Goal: Check status: Check status

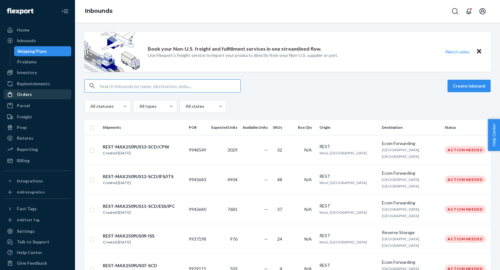
click at [48, 98] on div "Orders" at bounding box center [37, 94] width 66 height 9
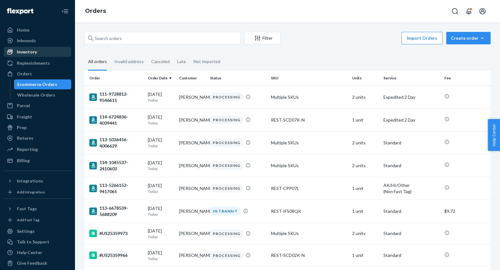
click at [29, 53] on div "Inventory" at bounding box center [27, 52] width 20 height 6
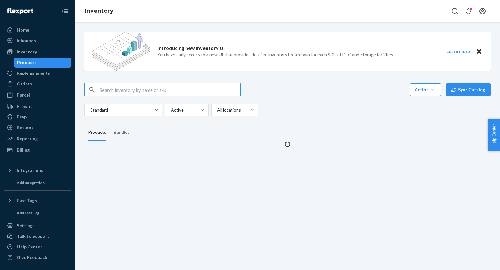
click at [127, 87] on input "text" at bounding box center [170, 89] width 141 height 13
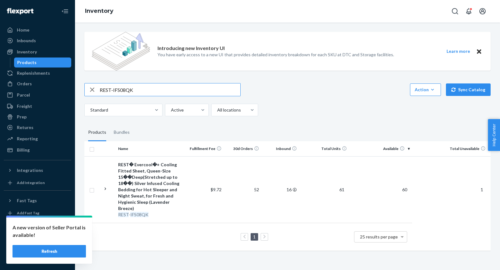
click at [160, 90] on input "REST-IFS08QK" at bounding box center [170, 89] width 141 height 13
paste input "T"
type input "REST-IFS08T"
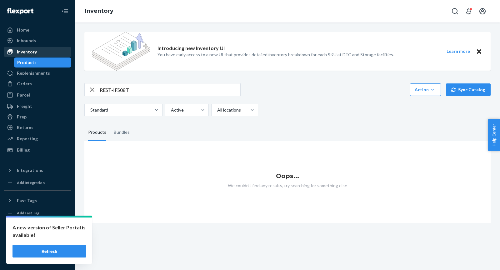
click at [25, 53] on div "Inventory" at bounding box center [27, 52] width 20 height 6
click at [156, 91] on input "REST-IFS08T" at bounding box center [170, 89] width 141 height 13
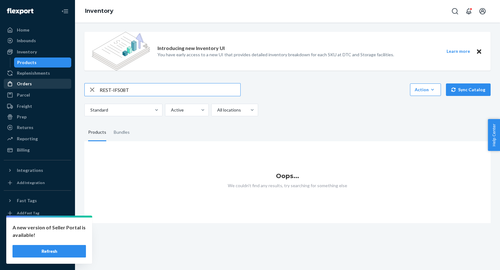
click at [33, 83] on div "Orders" at bounding box center [37, 83] width 66 height 9
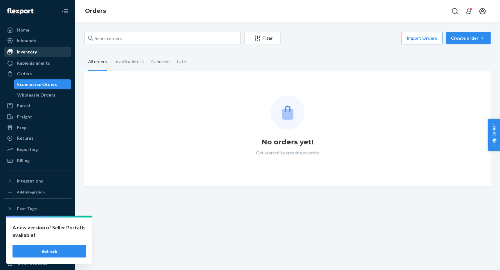
click at [24, 51] on div "Inventory" at bounding box center [27, 52] width 20 height 6
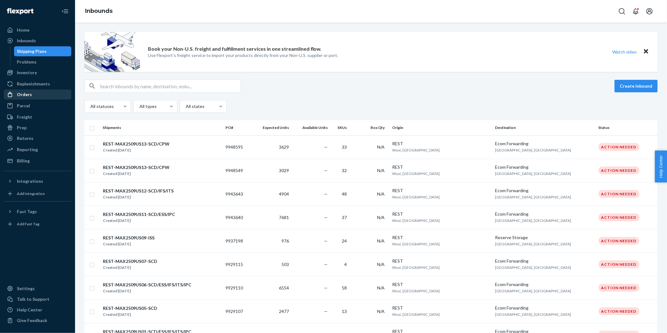
click at [26, 96] on div "Orders" at bounding box center [24, 94] width 15 height 6
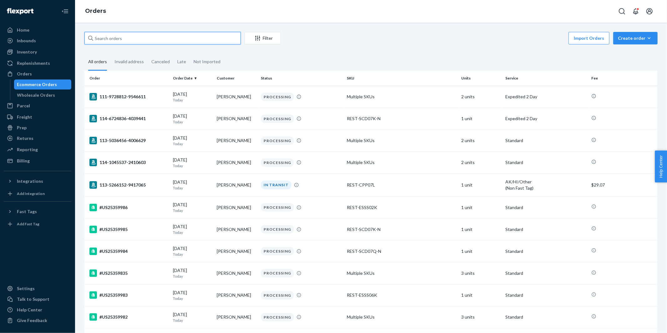
click at [108, 38] on input "text" at bounding box center [162, 38] width 156 height 13
paste input "113-3482966-1257005"
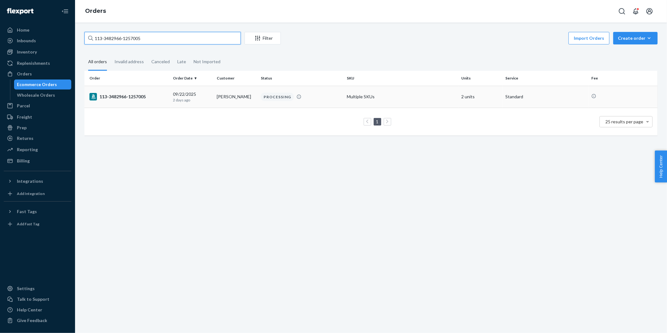
type input "113-3482966-1257005"
click at [121, 97] on div "113-3482966-1257005" at bounding box center [128, 97] width 78 height 8
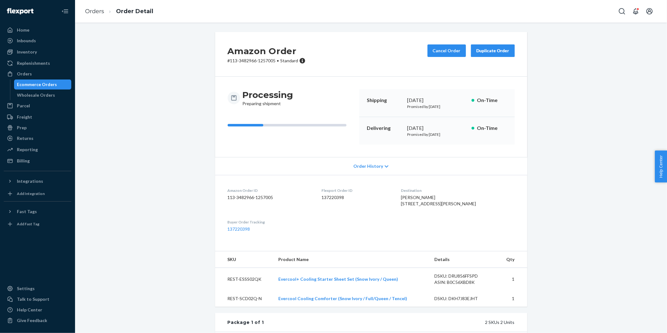
click at [275, 61] on p "# 113-3482966-1257005 • Standard" at bounding box center [267, 61] width 78 height 6
drag, startPoint x: 264, startPoint y: 60, endPoint x: 228, endPoint y: 59, distance: 36.0
click at [228, 59] on p "# 113-3482966-1257005 • Standard" at bounding box center [267, 61] width 78 height 6
copy p "# 113-3482966-1257005"
click at [28, 71] on div "Orders" at bounding box center [24, 74] width 15 height 6
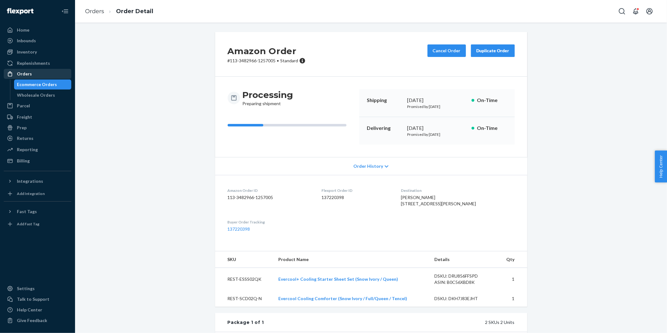
click at [28, 71] on div "Orders" at bounding box center [24, 74] width 15 height 6
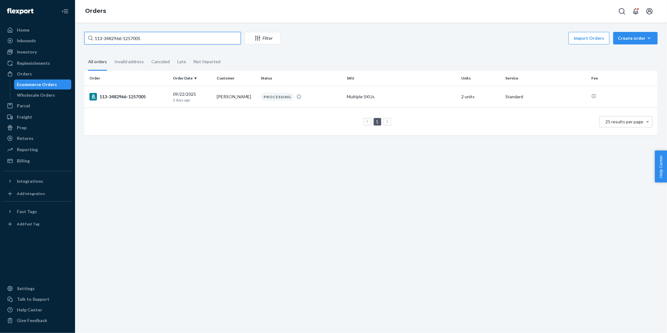
click at [170, 40] on input "113-3482966-1257005" at bounding box center [162, 38] width 156 height 13
paste input "4865281-3000241"
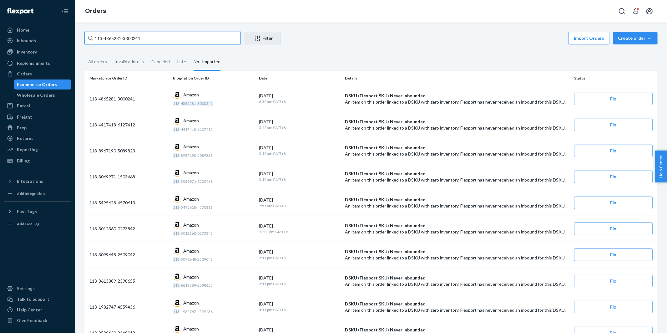
click at [183, 39] on input "113-4865281-3000241" at bounding box center [162, 38] width 156 height 13
paste input "4-6586531-9680236"
type input "114-6586531-9680236"
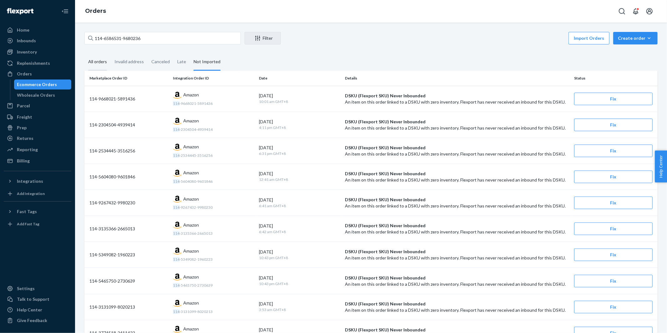
click at [91, 63] on div "All orders" at bounding box center [97, 61] width 19 height 17
click at [84, 53] on input "All orders" at bounding box center [84, 53] width 0 height 0
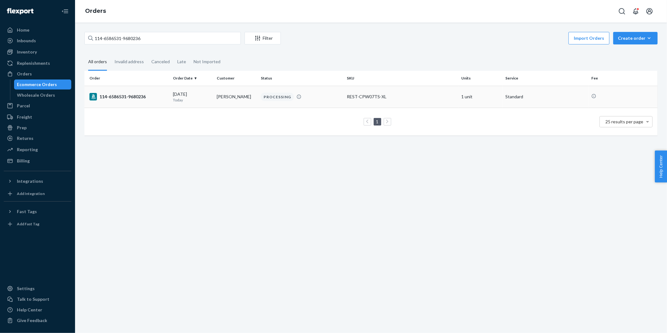
click at [123, 98] on div "114-6586531-9680236" at bounding box center [128, 97] width 78 height 8
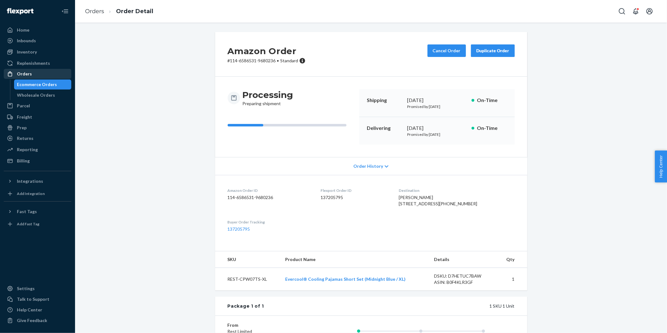
click at [23, 76] on div "Orders" at bounding box center [24, 74] width 15 height 6
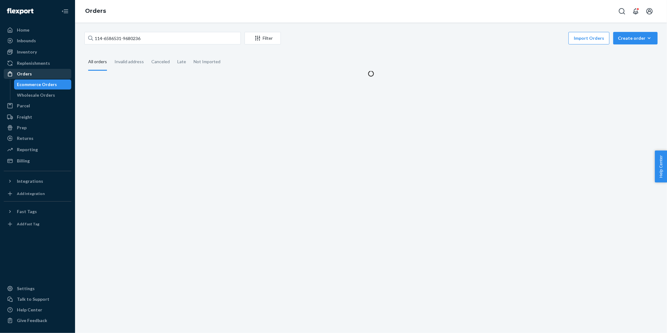
click at [23, 76] on div "Orders" at bounding box center [24, 74] width 15 height 6
click at [168, 41] on input "114-6586531-9680236" at bounding box center [162, 38] width 156 height 13
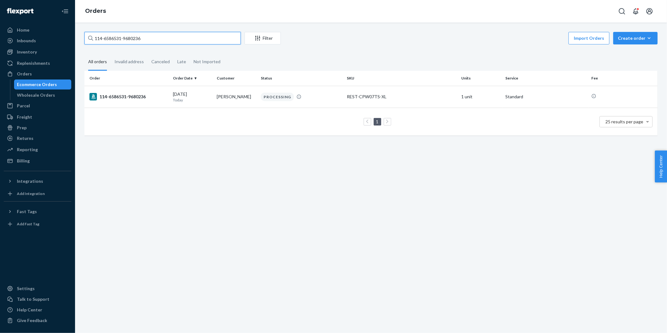
click at [168, 41] on input "114-6586531-9680236" at bounding box center [162, 38] width 156 height 13
paste input "[PHONE_NUMBER]"
type input "111-9203310-7529036"
click at [148, 96] on div "111-9203310-7529036" at bounding box center [128, 97] width 78 height 8
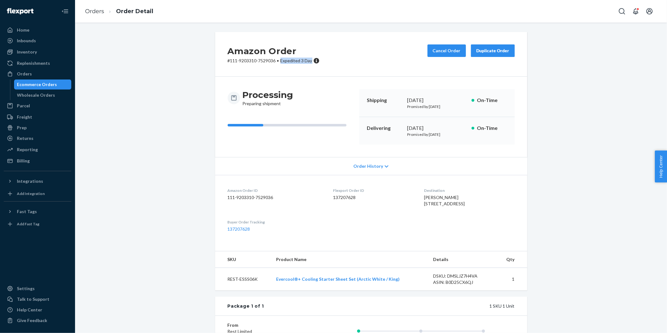
drag, startPoint x: 285, startPoint y: 61, endPoint x: 311, endPoint y: 61, distance: 25.9
click at [311, 61] on span "Expedited 3 Day" at bounding box center [296, 60] width 32 height 5
copy span "Expedited 3 Day"
click at [38, 74] on div "Orders" at bounding box center [37, 73] width 66 height 9
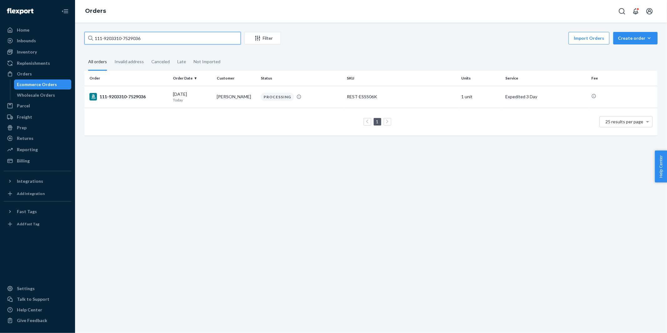
click at [157, 38] on input "111-9203310-7529036" at bounding box center [162, 38] width 156 height 13
paste input "0734399-0405847"
type input "111-0734399-0405847"
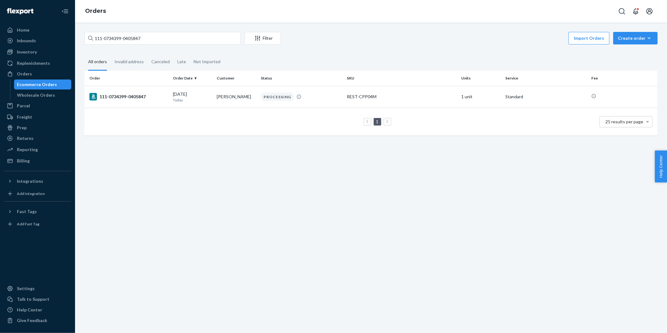
click at [134, 100] on div "111-0734399-0405847" at bounding box center [128, 97] width 78 height 8
